Goal: Find specific page/section: Find specific page/section

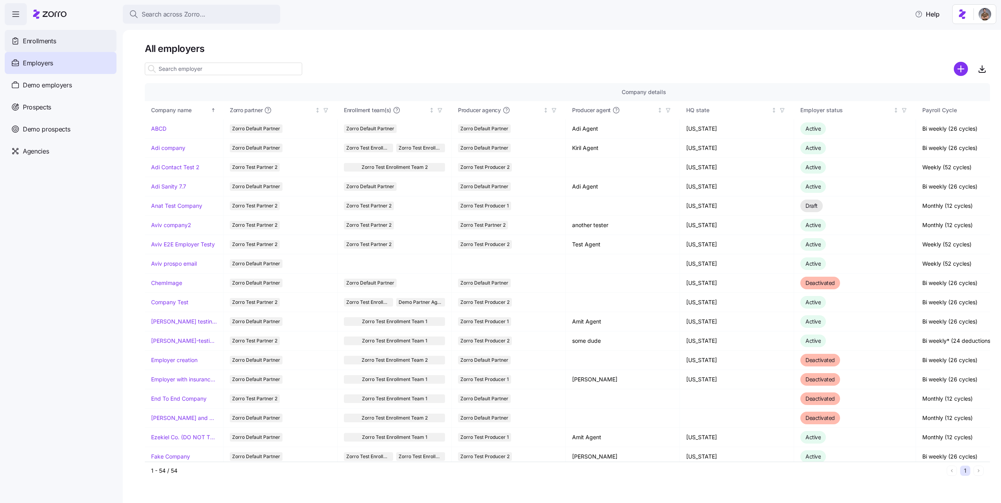
click at [46, 41] on span "Enrollments" at bounding box center [39, 41] width 33 height 10
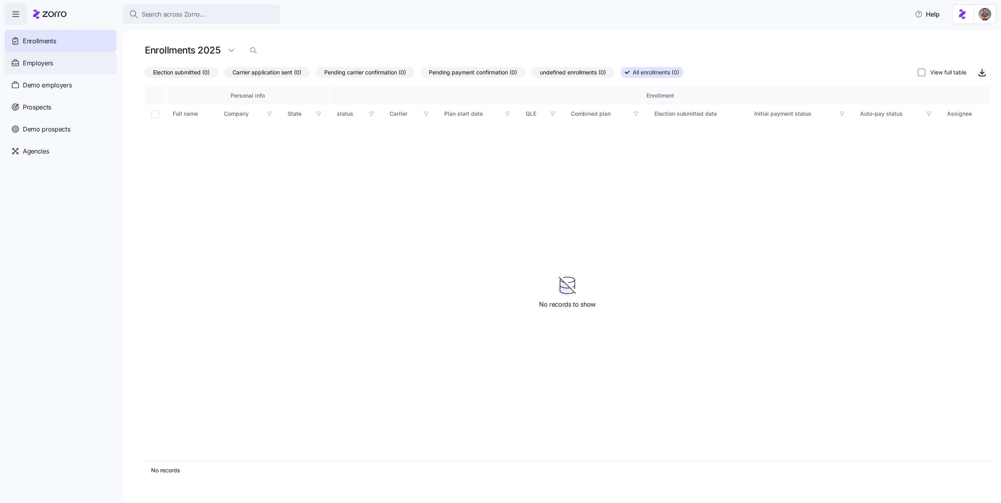
click at [76, 60] on div "Employers" at bounding box center [61, 63] width 112 height 22
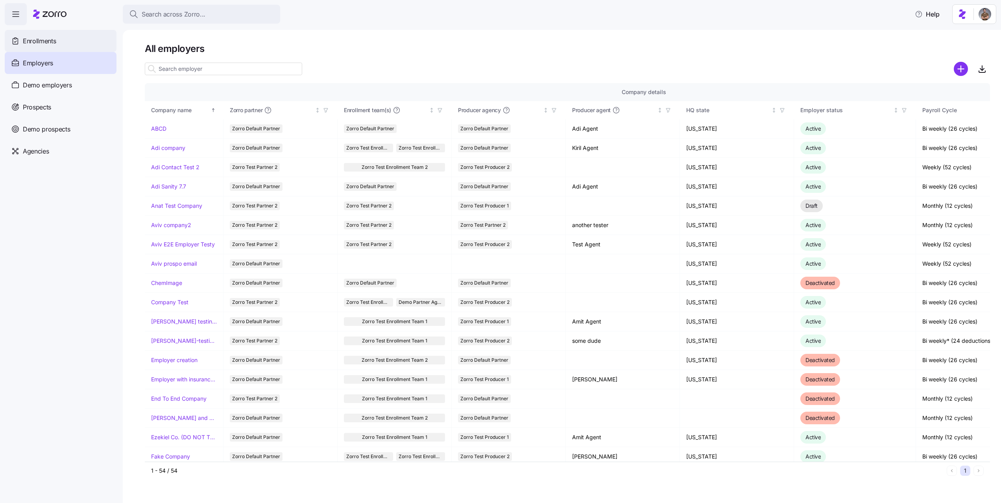
click at [57, 39] on div "Enrollments" at bounding box center [61, 41] width 112 height 22
click at [76, 149] on div "Agencies" at bounding box center [61, 151] width 112 height 22
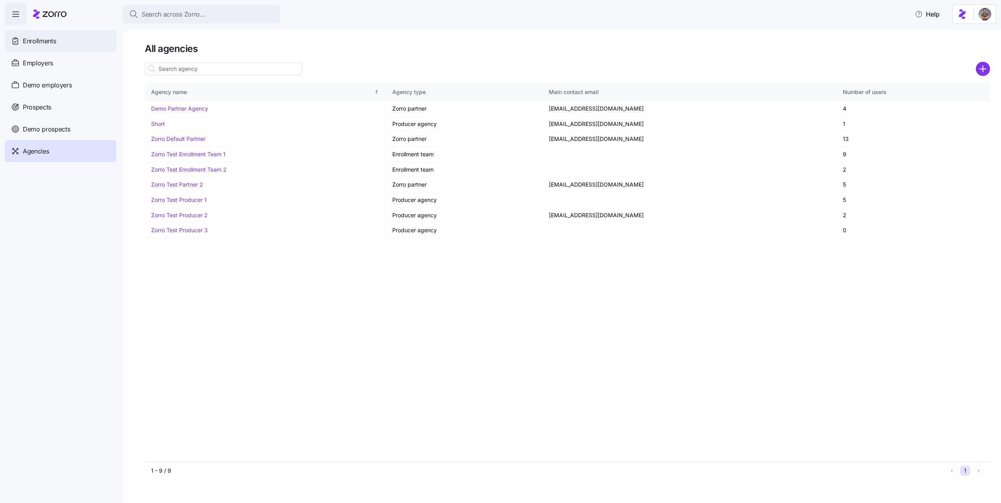
click at [55, 48] on div "Enrollments" at bounding box center [61, 41] width 112 height 22
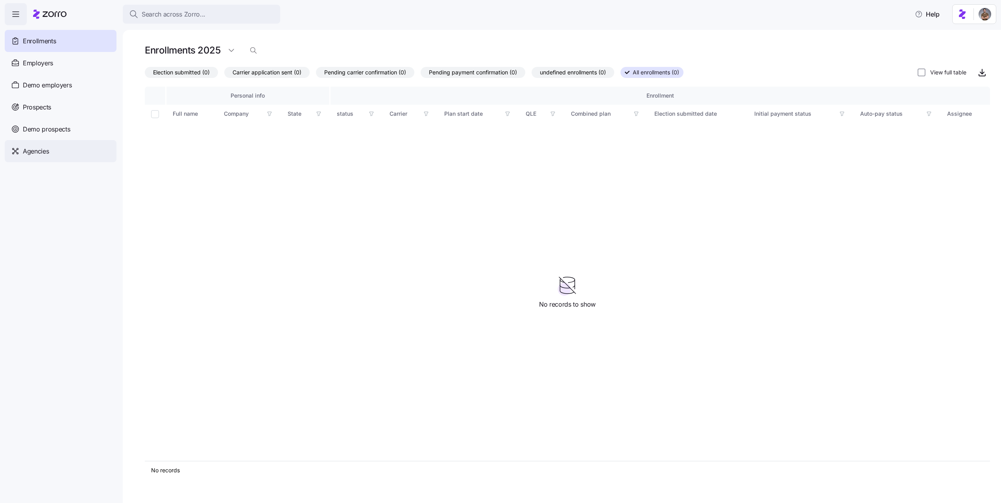
click at [64, 153] on div "Agencies" at bounding box center [61, 151] width 112 height 22
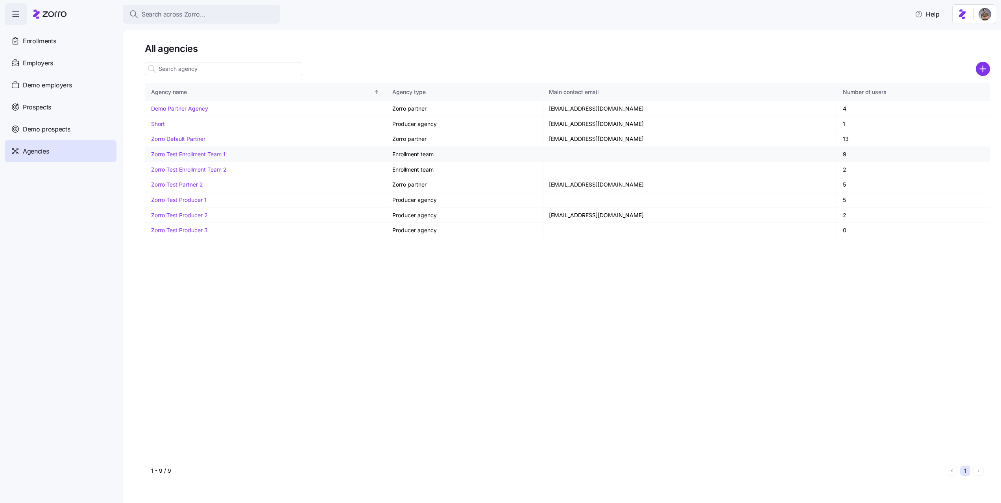
click at [198, 154] on link "Zorro Test Enrollment Team 1" at bounding box center [188, 154] width 74 height 7
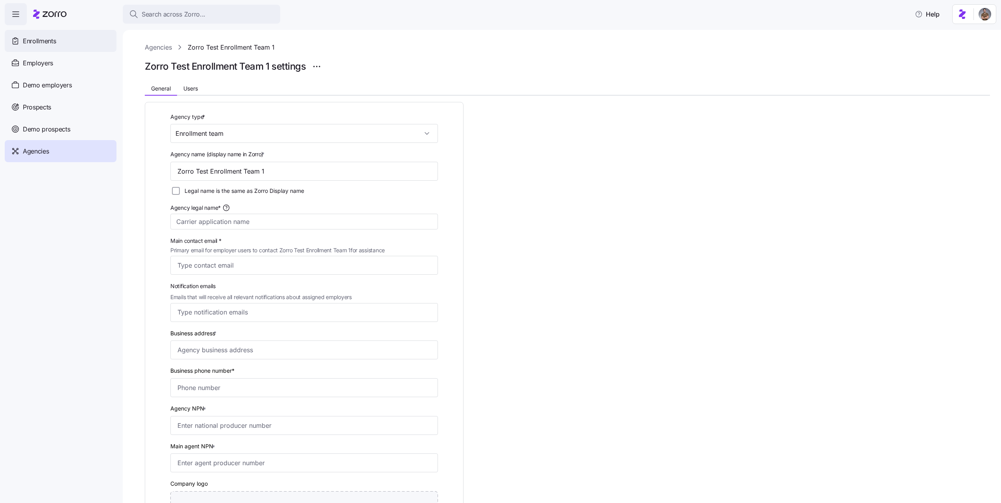
click at [48, 46] on div "Enrollments" at bounding box center [61, 41] width 112 height 22
